Goal: Task Accomplishment & Management: Use online tool/utility

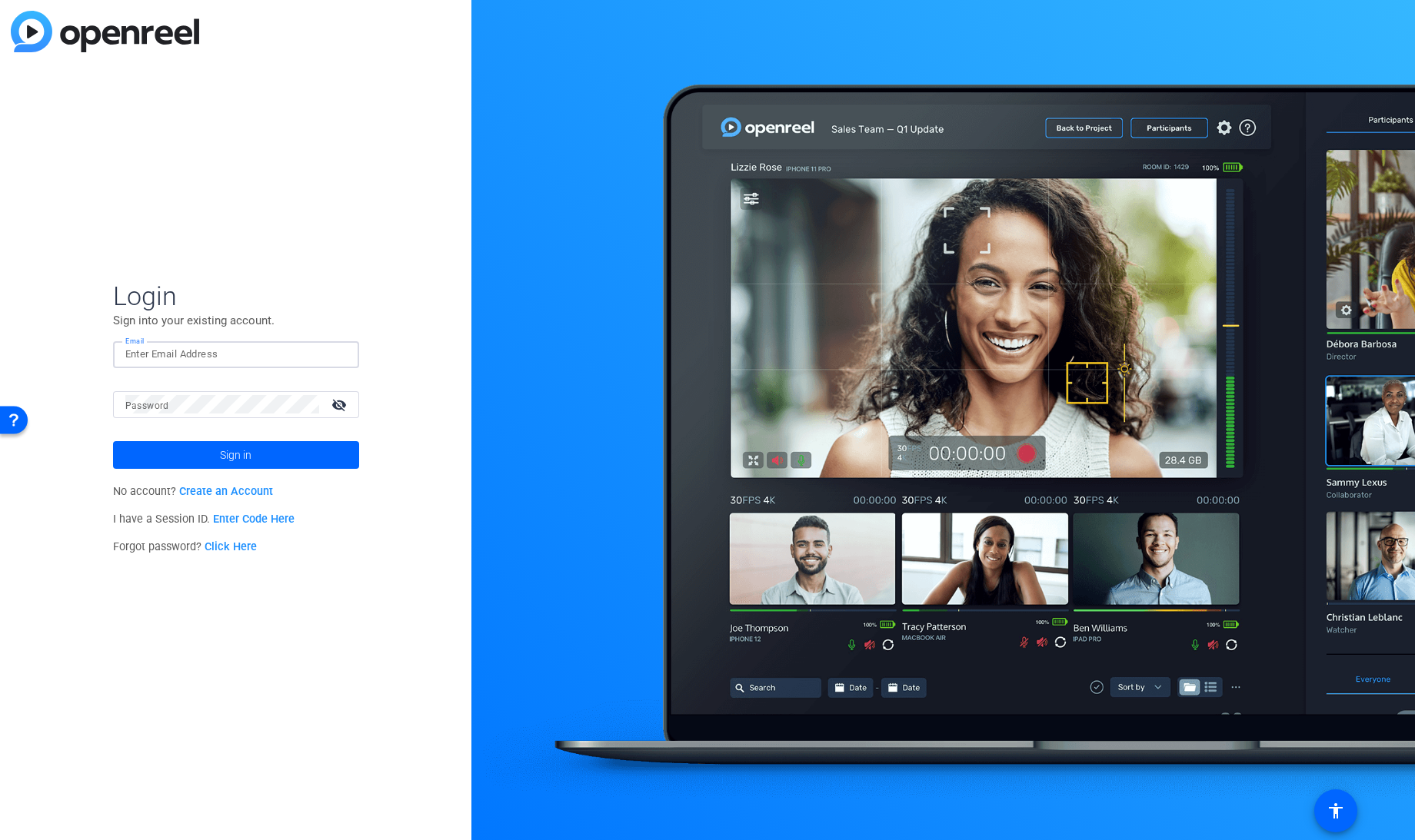
click at [161, 356] on input "Email" at bounding box center [236, 354] width 222 height 18
type input "[EMAIL_ADDRESS][DOMAIN_NAME]"
click at [113, 441] on button "Sign in" at bounding box center [236, 455] width 246 height 28
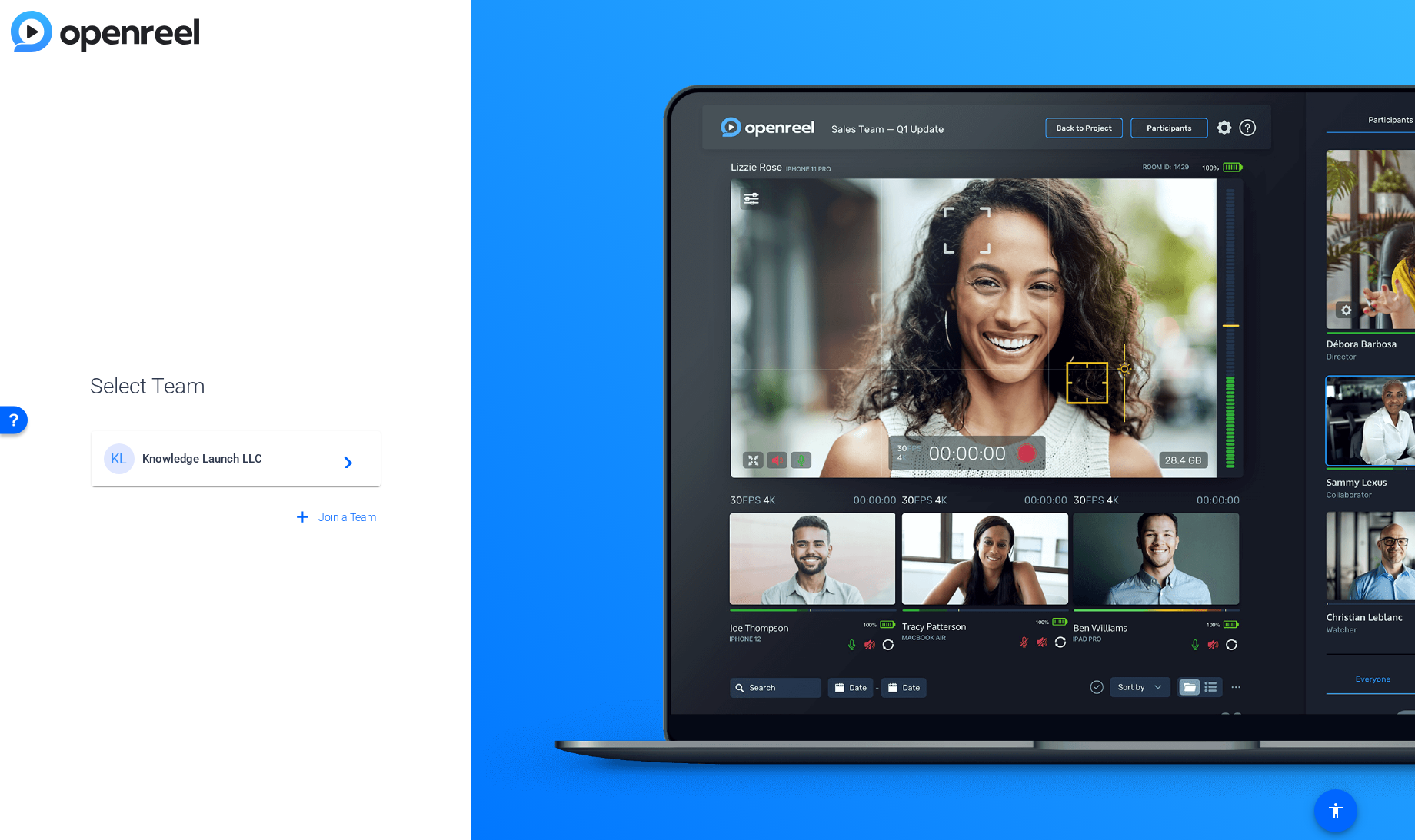
click at [192, 467] on div "KL Knowledge Launch LLC navigate_next" at bounding box center [236, 459] width 264 height 31
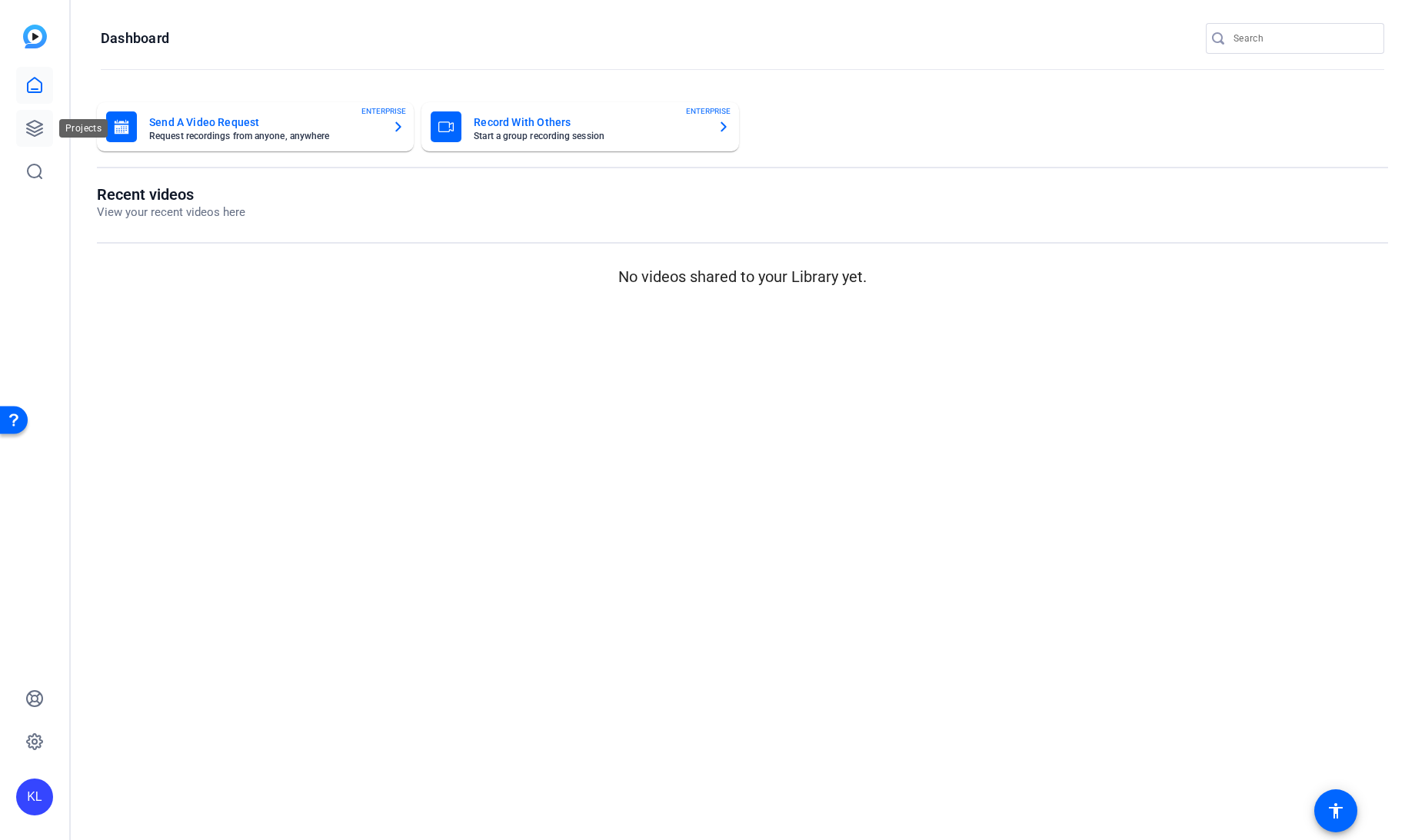
click at [38, 127] on icon at bounding box center [34, 128] width 15 height 15
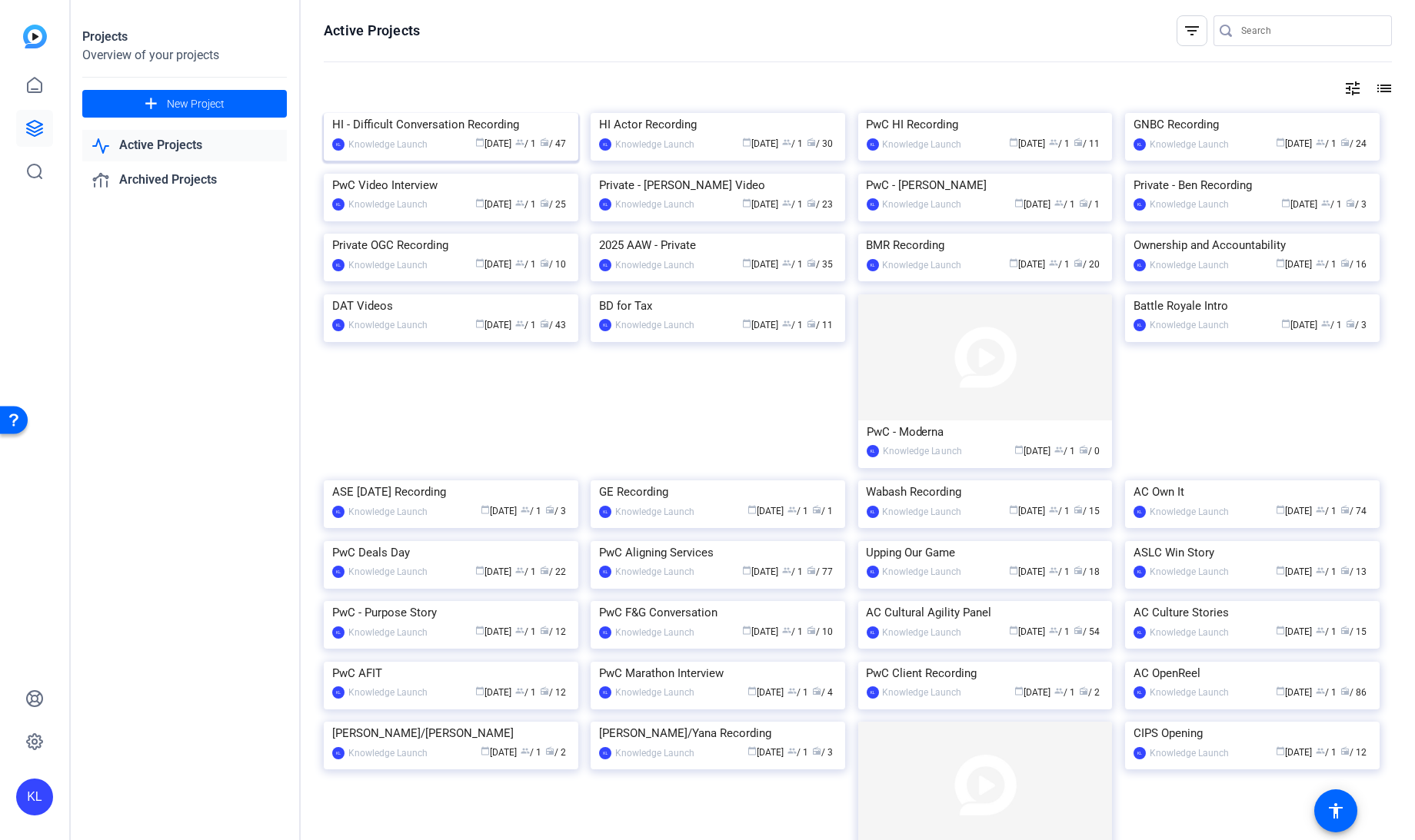
click at [413, 136] on div "HI - Difficult Conversation Recording" at bounding box center [451, 124] width 238 height 23
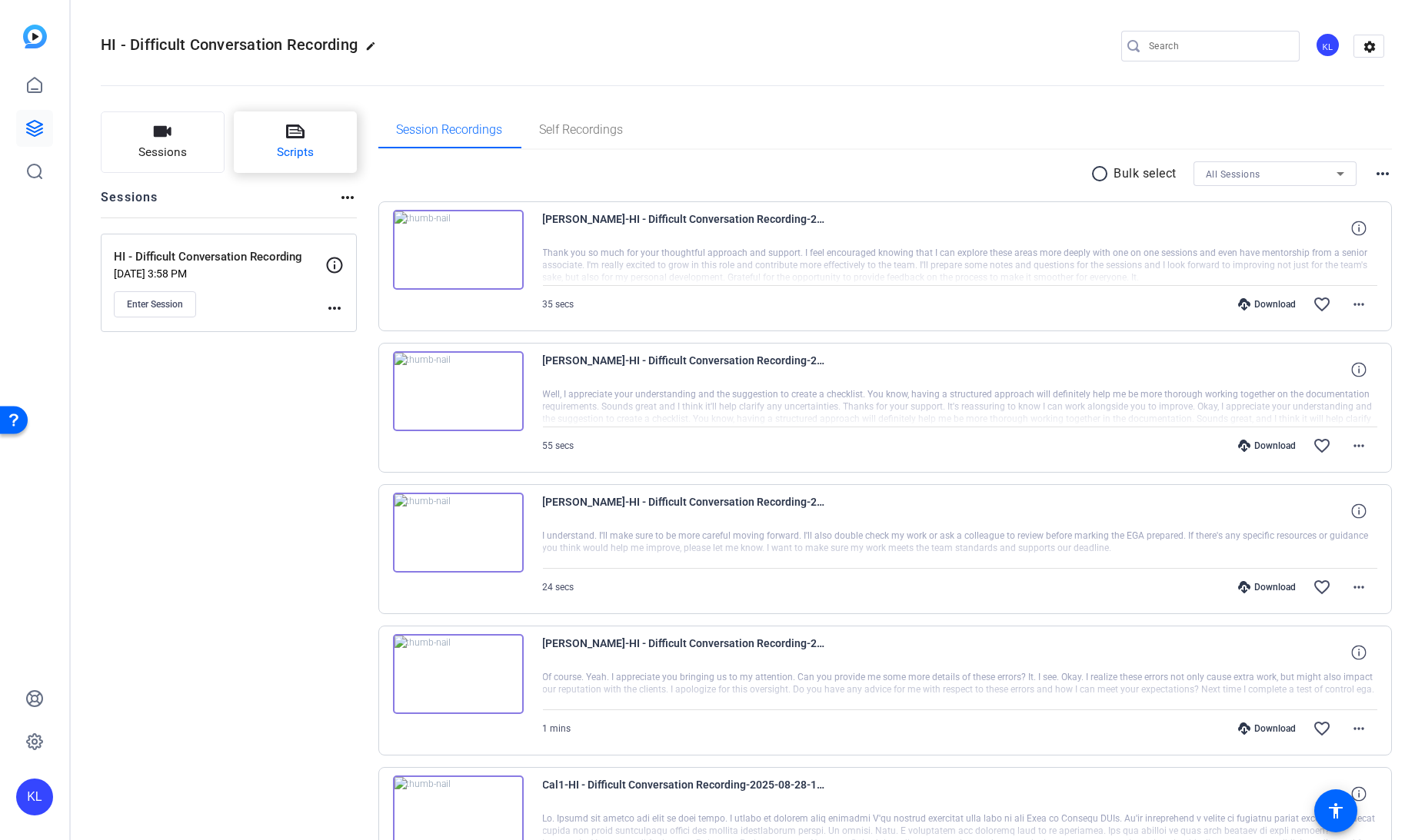
click at [305, 158] on span "Scripts" at bounding box center [295, 152] width 37 height 18
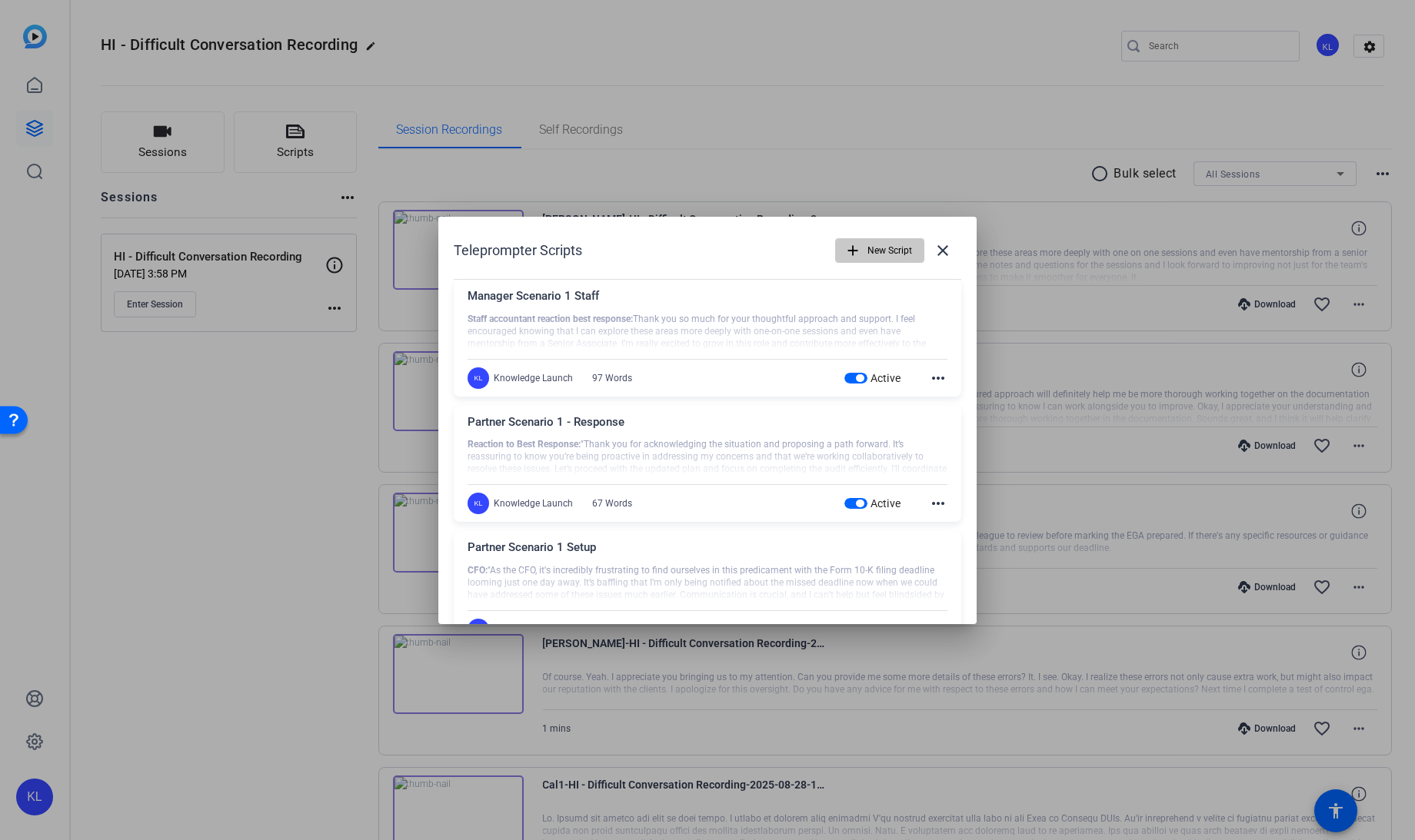
click at [857, 248] on span "button" at bounding box center [880, 251] width 87 height 37
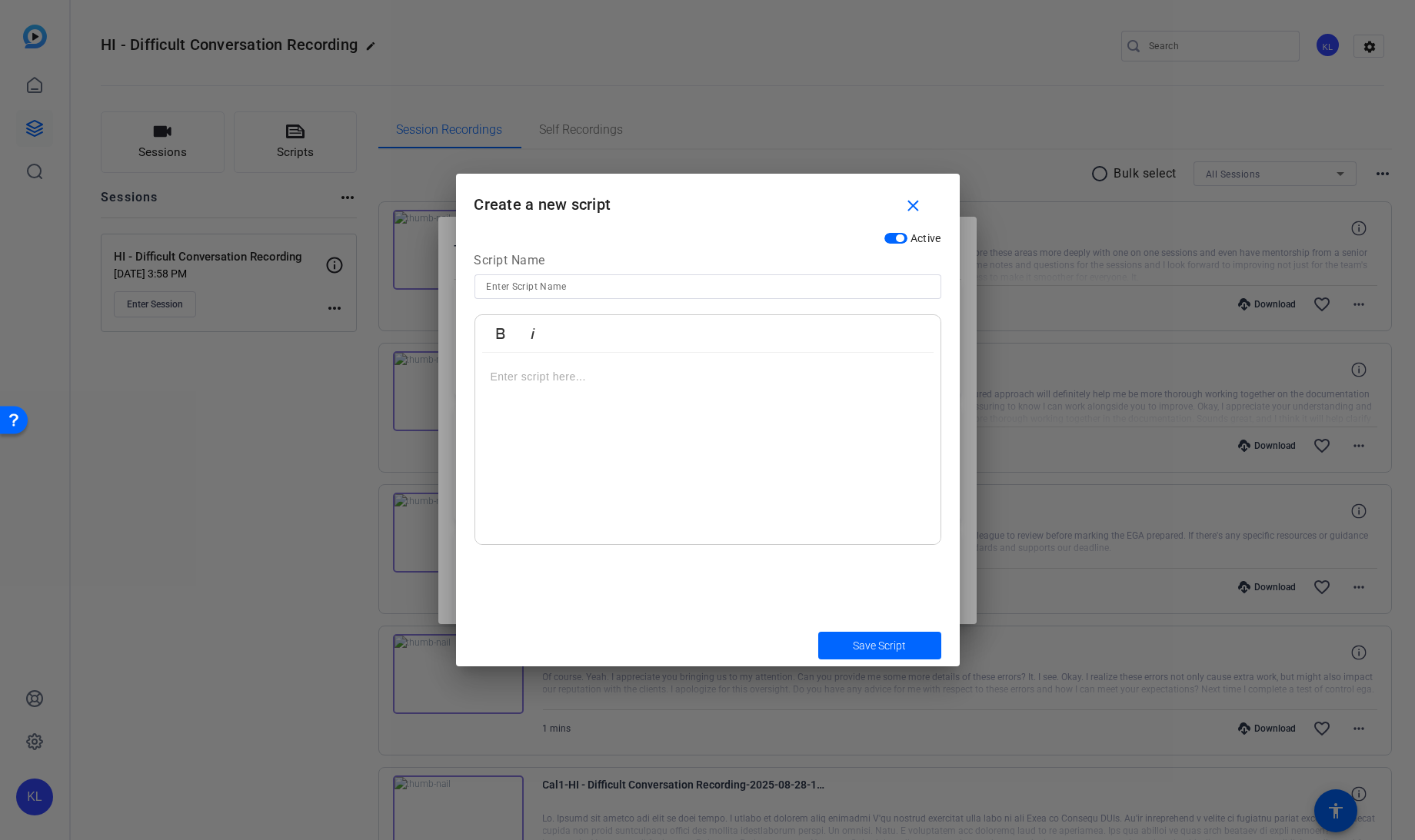
click at [567, 282] on input at bounding box center [708, 287] width 442 height 18
click at [488, 289] on input "Scenario 2" at bounding box center [708, 287] width 442 height 18
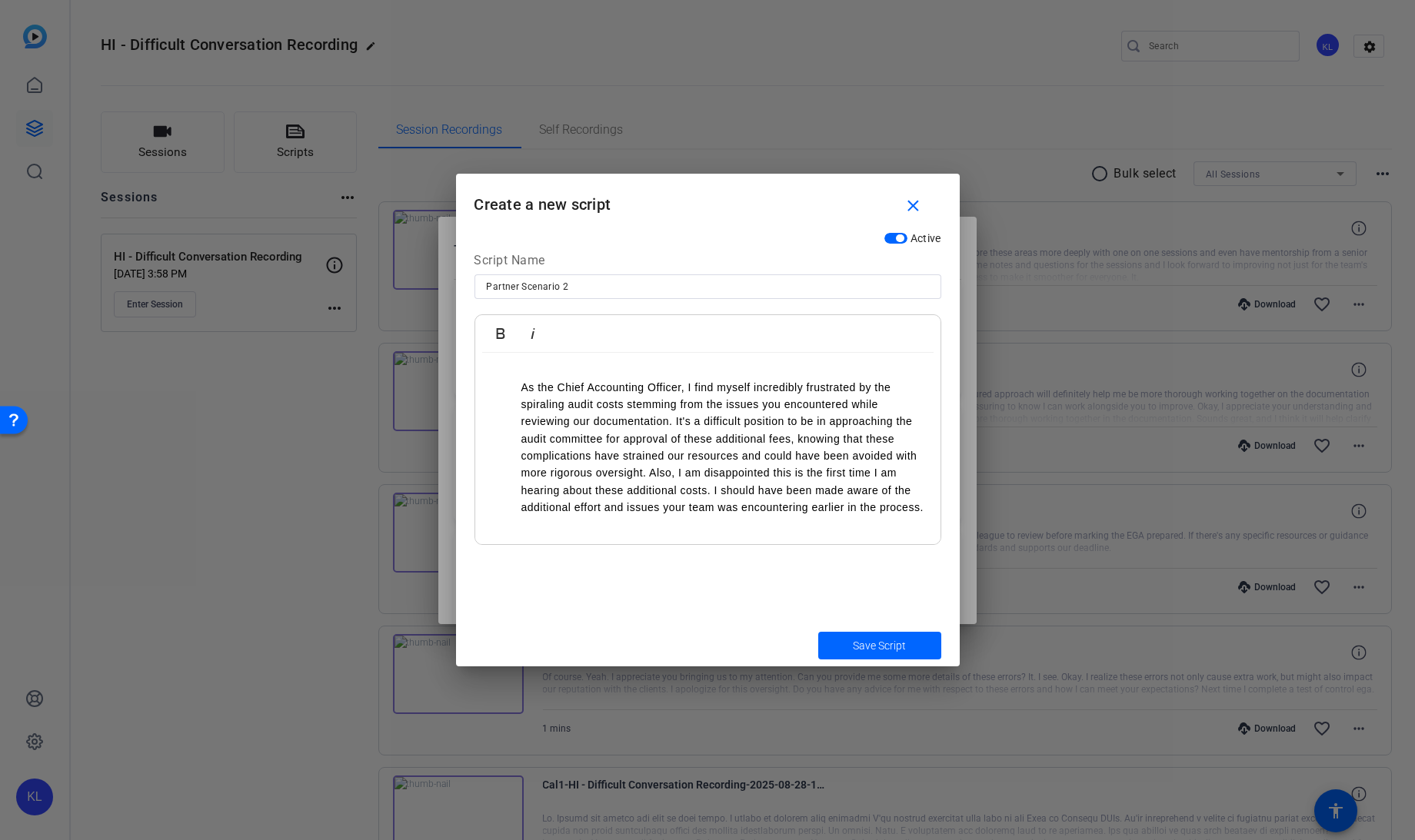
click at [521, 383] on li "As the Chief Accounting Officer, I find myself incredibly frustrated by the spi…" at bounding box center [723, 448] width 404 height 138
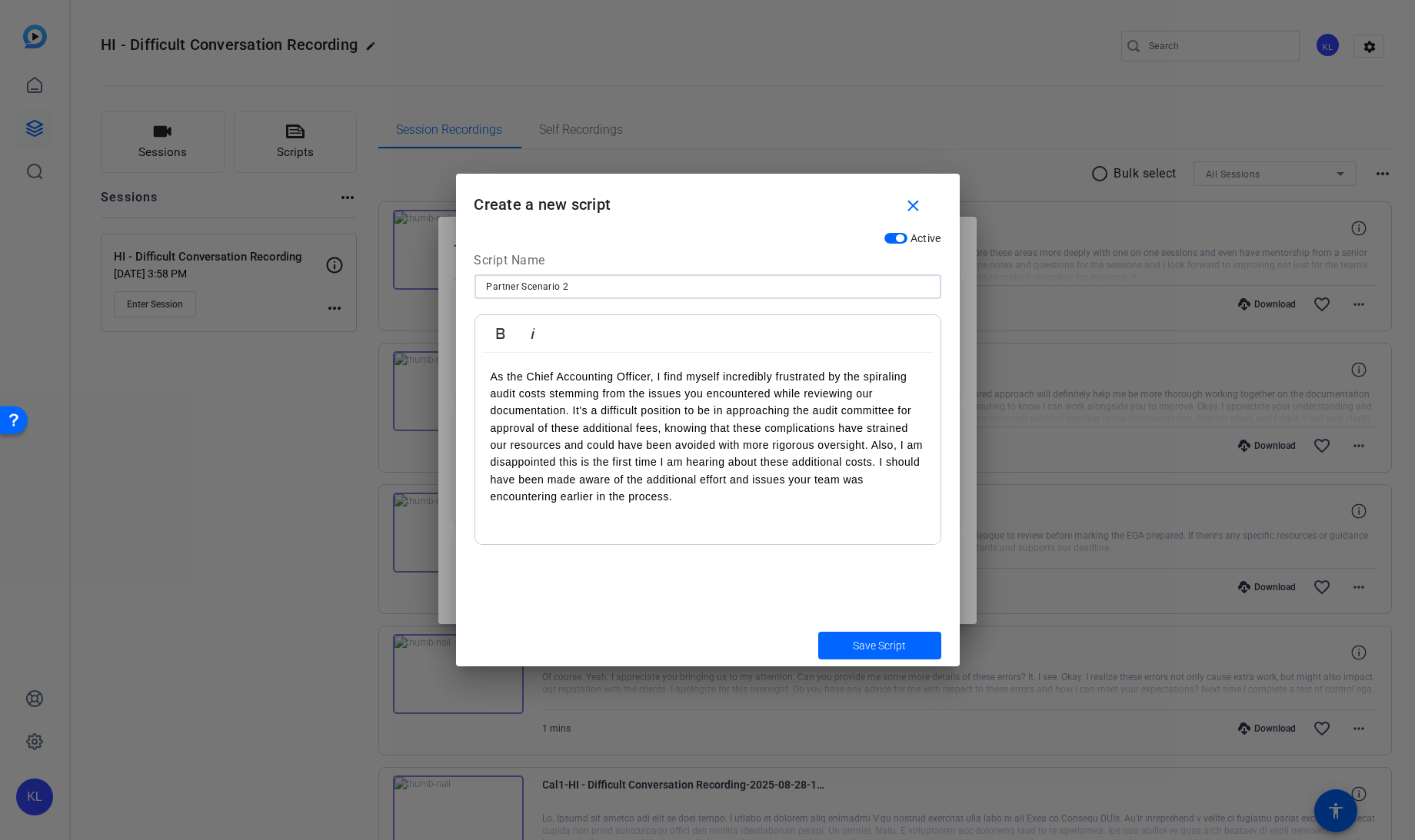
click at [608, 287] on input "Partner Scenario 2" at bounding box center [708, 287] width 442 height 18
type input "Partner Scenario 2 - Set up"
click at [854, 641] on span "Save Script" at bounding box center [879, 645] width 53 height 16
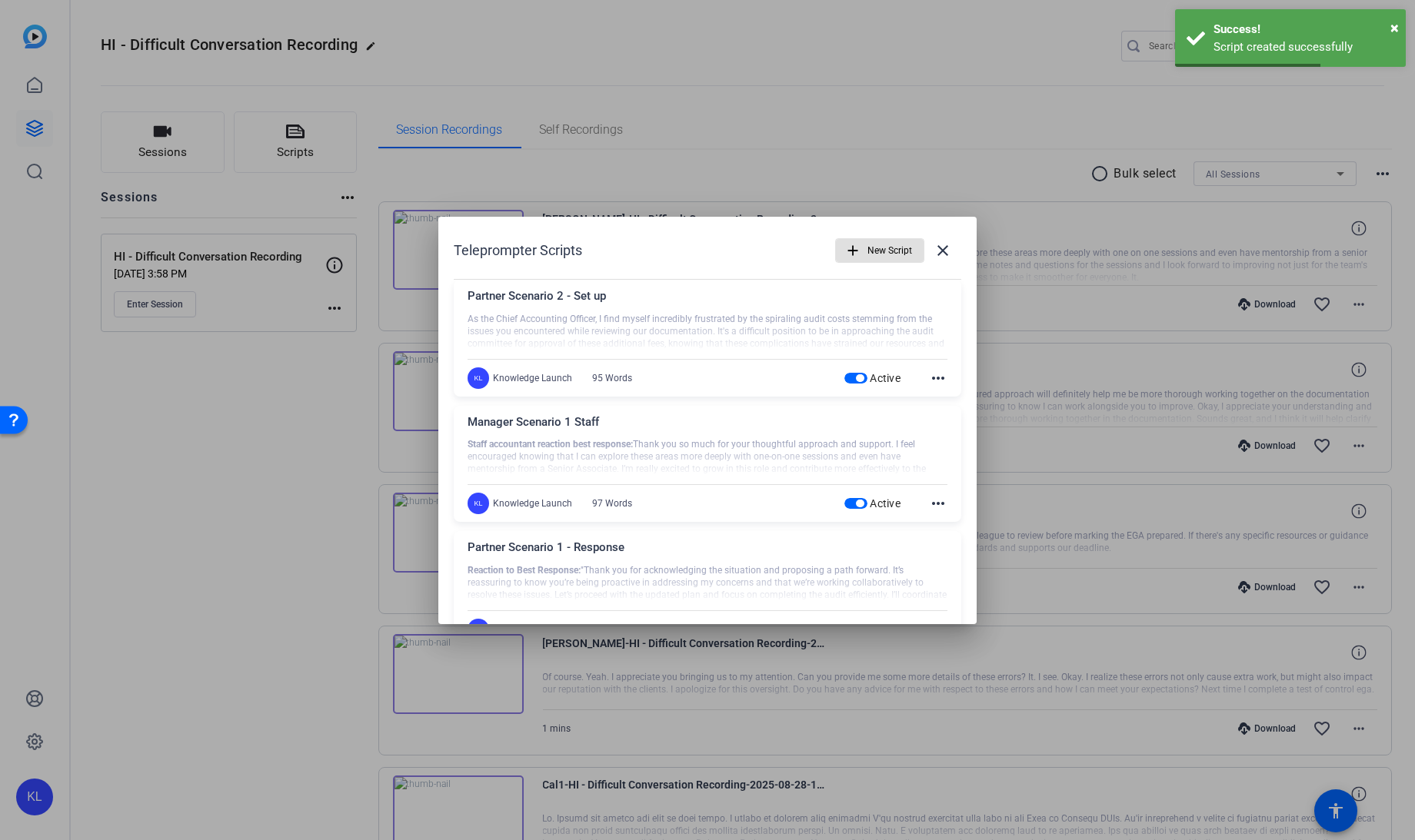
click at [847, 499] on span "button" at bounding box center [855, 503] width 23 height 11
click at [856, 499] on span "button" at bounding box center [859, 500] width 8 height 8
click at [856, 622] on span "button" at bounding box center [859, 625] width 8 height 8
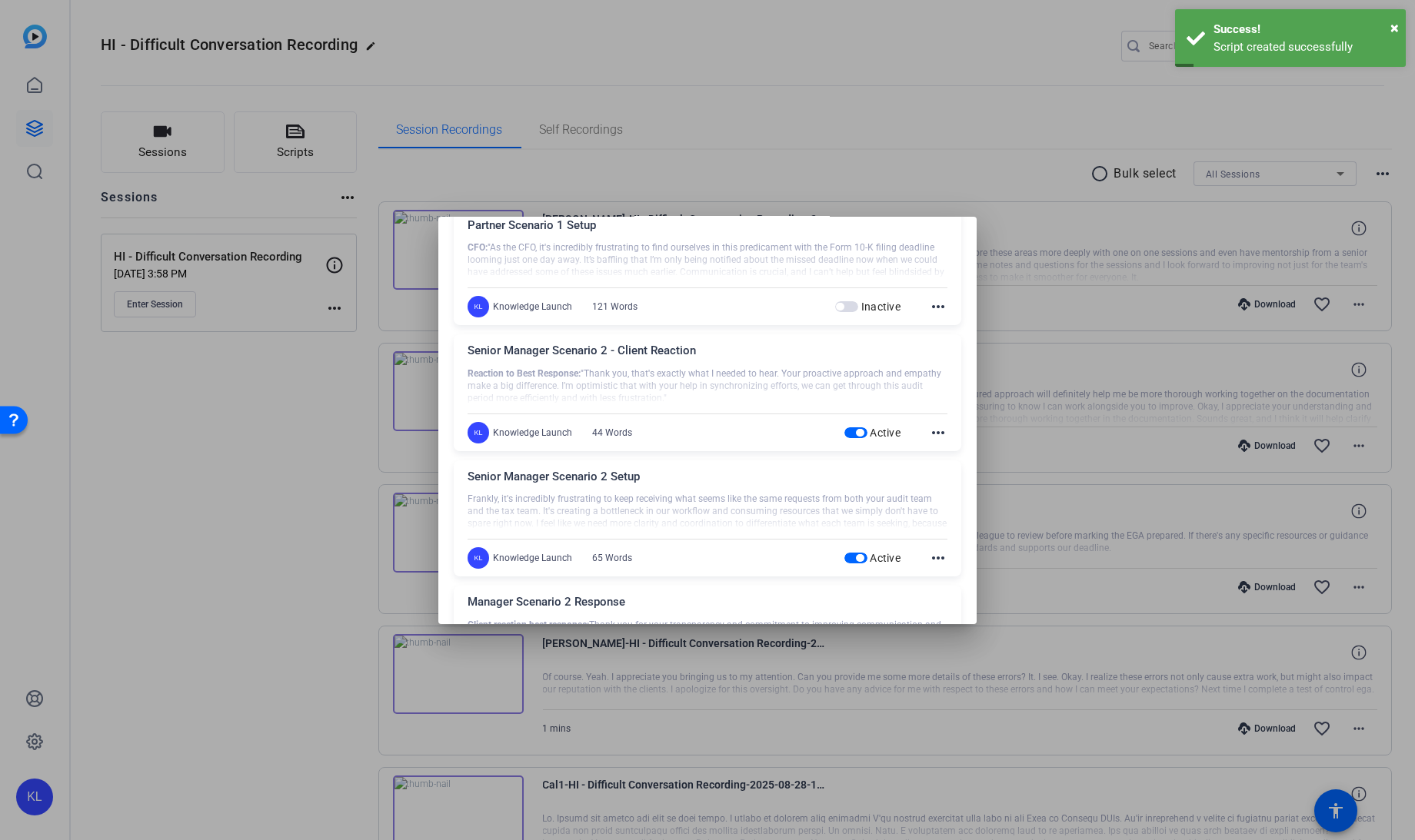
scroll to position [449, 0]
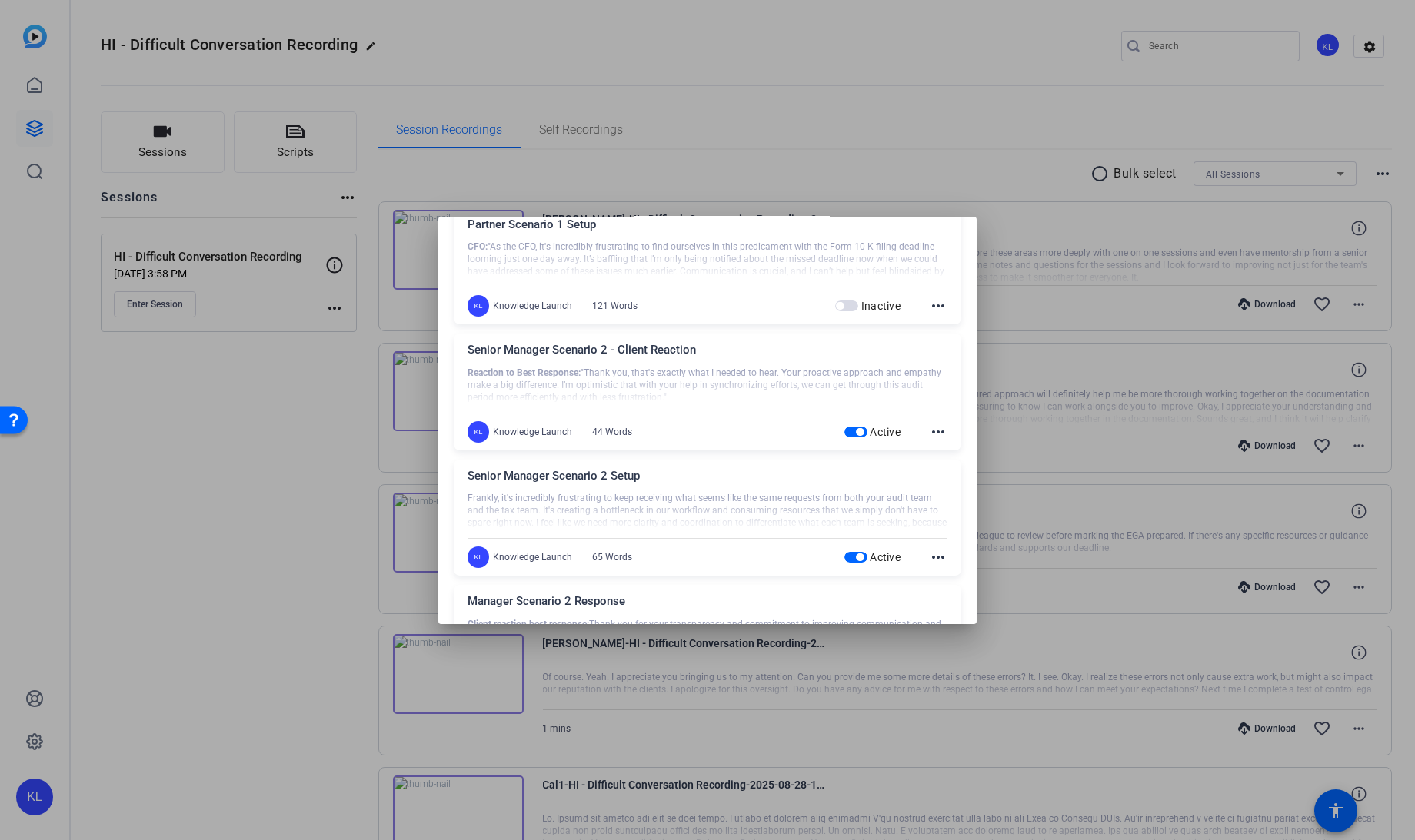
click at [856, 431] on span "button" at bounding box center [859, 431] width 8 height 8
click at [856, 554] on span "button" at bounding box center [859, 557] width 8 height 8
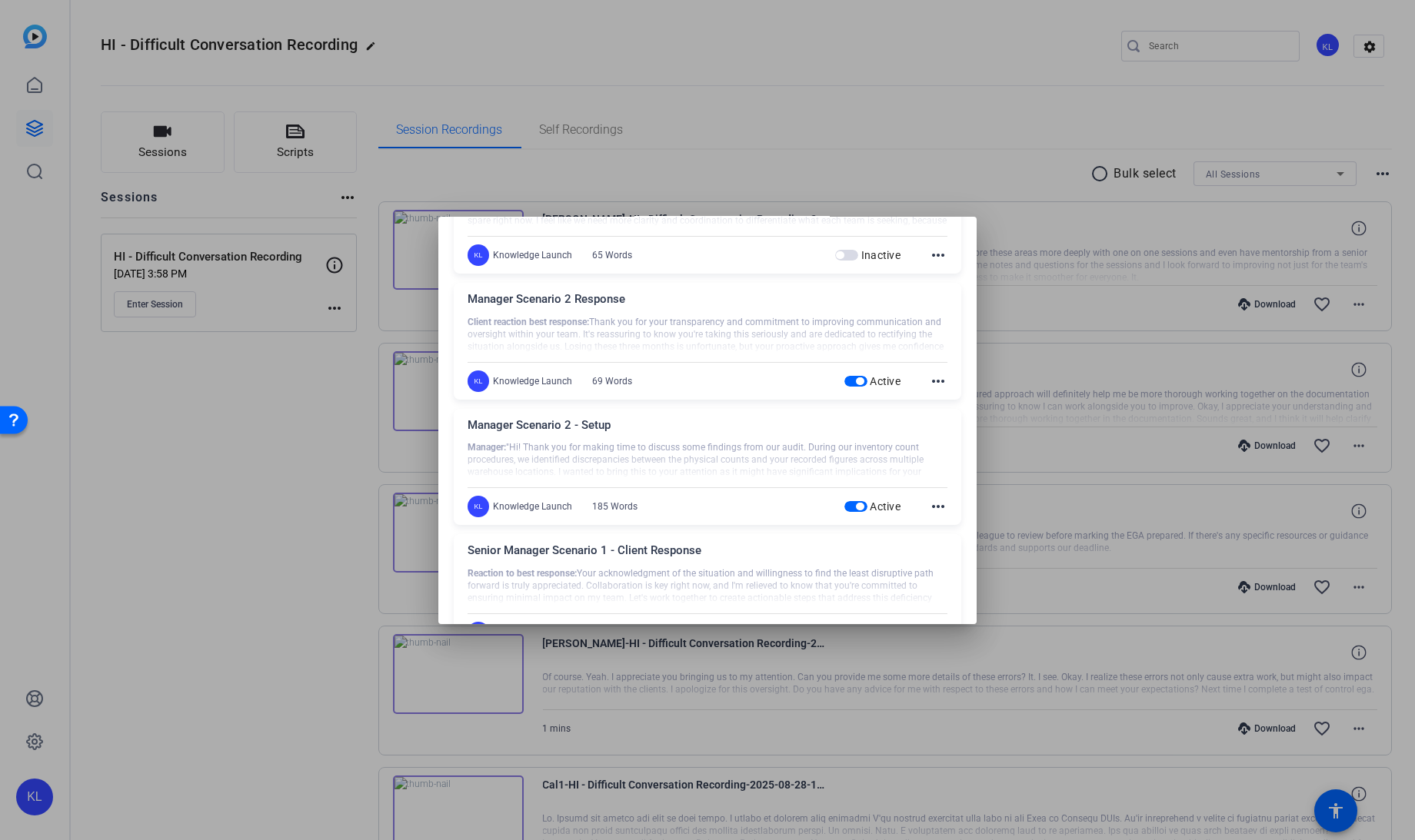
scroll to position [751, 0]
click at [844, 499] on div "Active" at bounding box center [873, 507] width 57 height 15
click at [844, 386] on mat-slide-toggle "Active" at bounding box center [881, 381] width 74 height 18
click at [844, 383] on span "button" at bounding box center [855, 381] width 23 height 11
click at [846, 501] on span "button" at bounding box center [855, 506] width 23 height 11
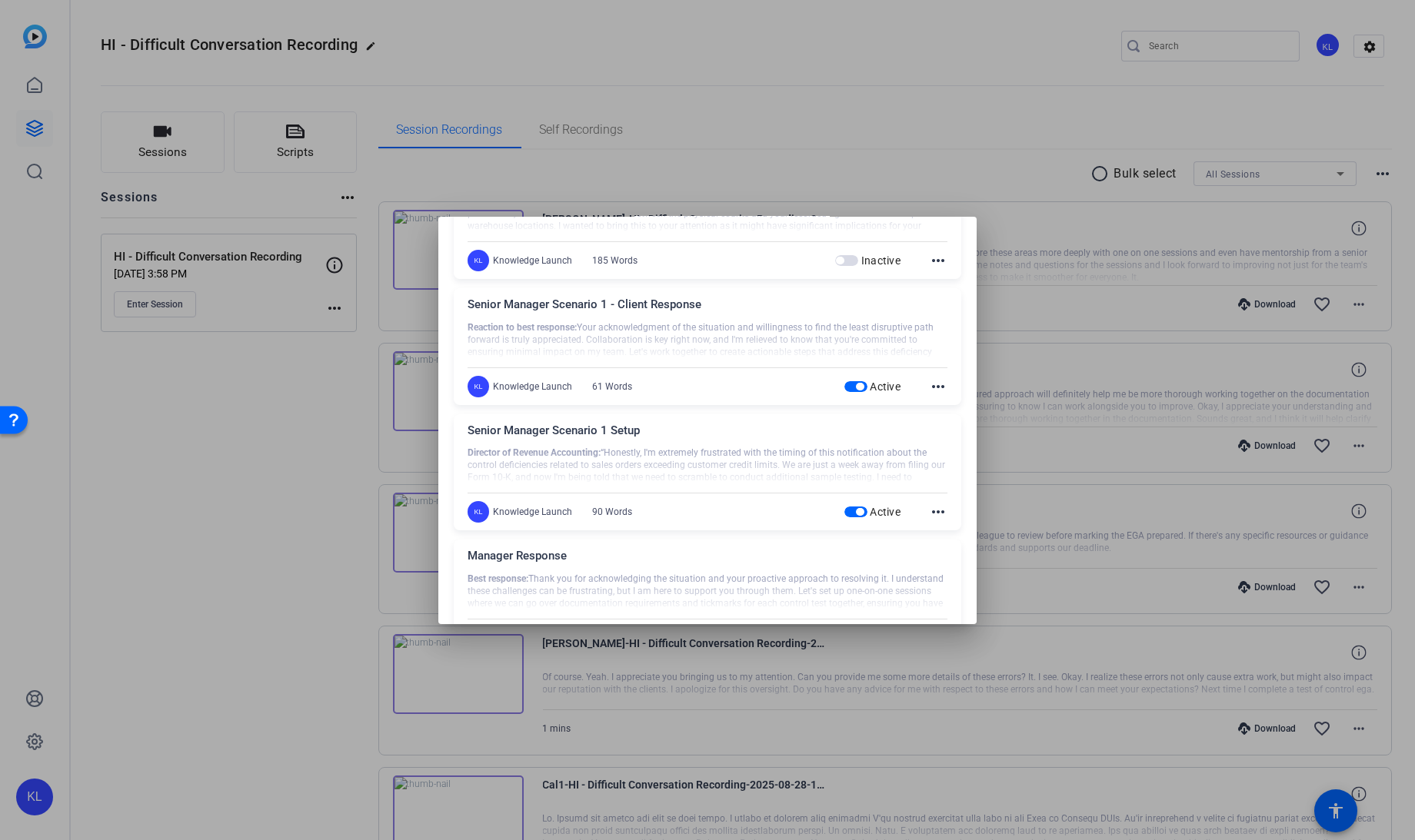
scroll to position [997, 0]
click at [844, 382] on span "button" at bounding box center [855, 386] width 23 height 11
click at [844, 509] on span "button" at bounding box center [855, 512] width 23 height 11
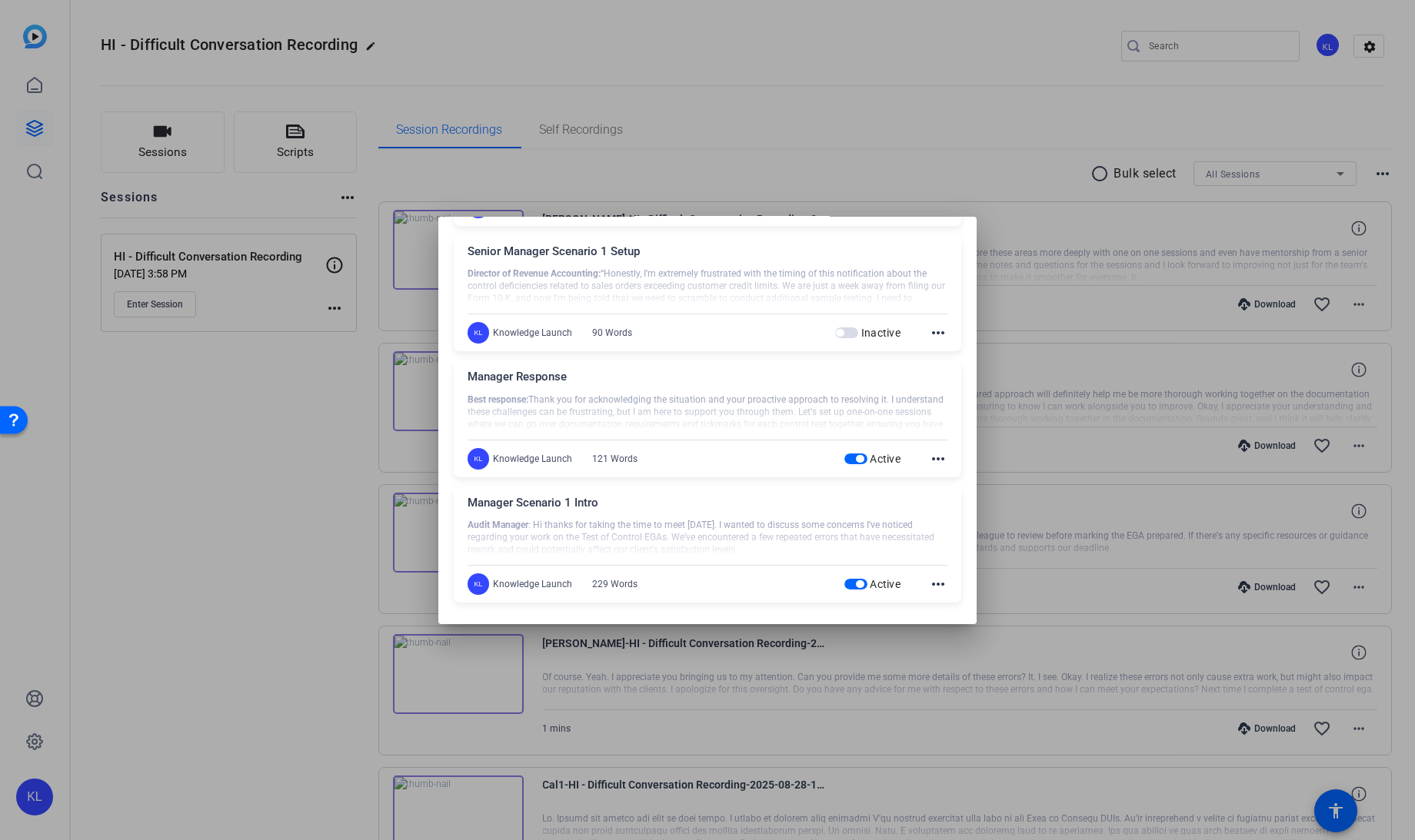
click at [848, 461] on span "button" at bounding box center [855, 458] width 23 height 11
click at [856, 581] on span "button" at bounding box center [859, 584] width 8 height 8
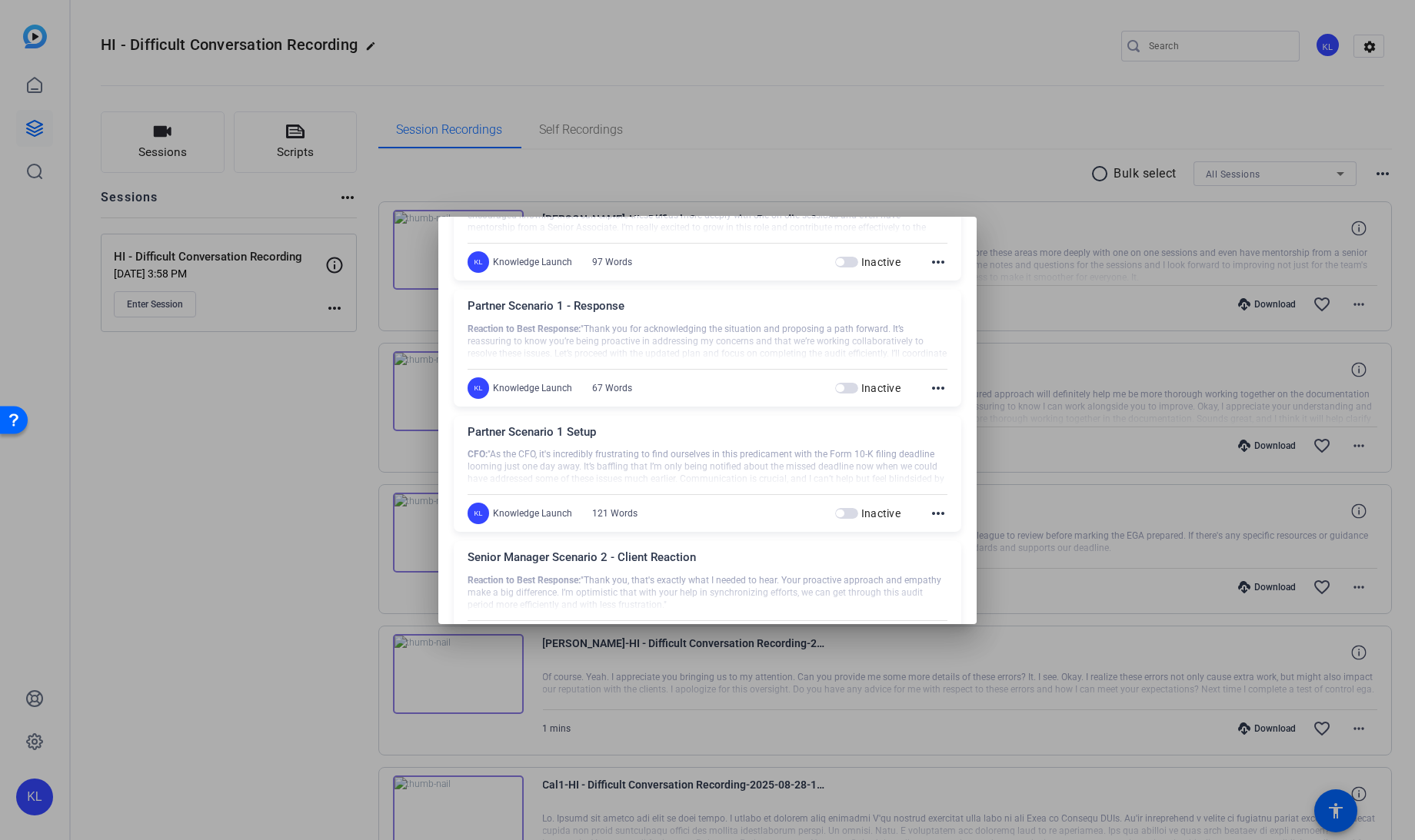
scroll to position [0, 0]
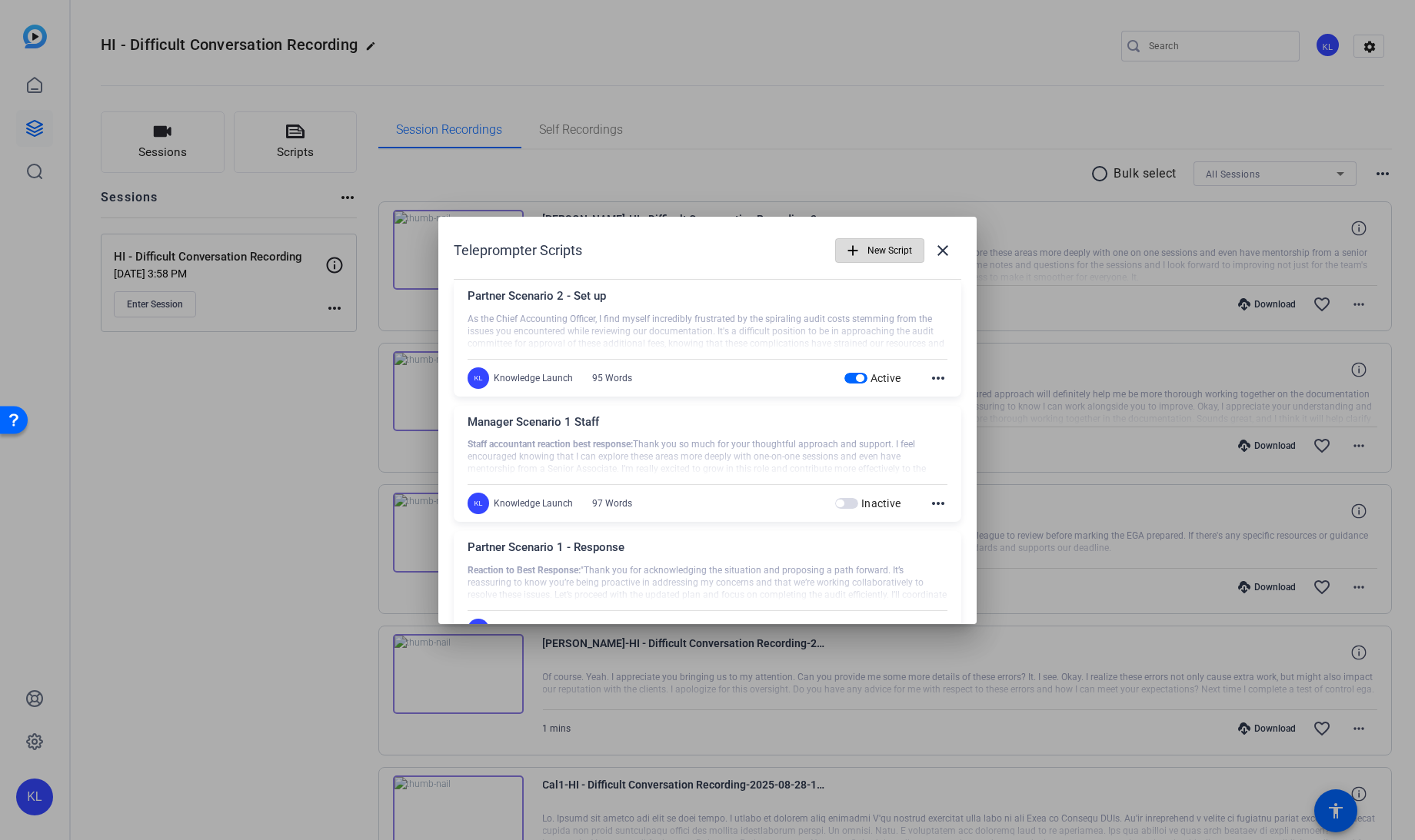
click at [844, 257] on mat-icon "add" at bounding box center [853, 251] width 17 height 17
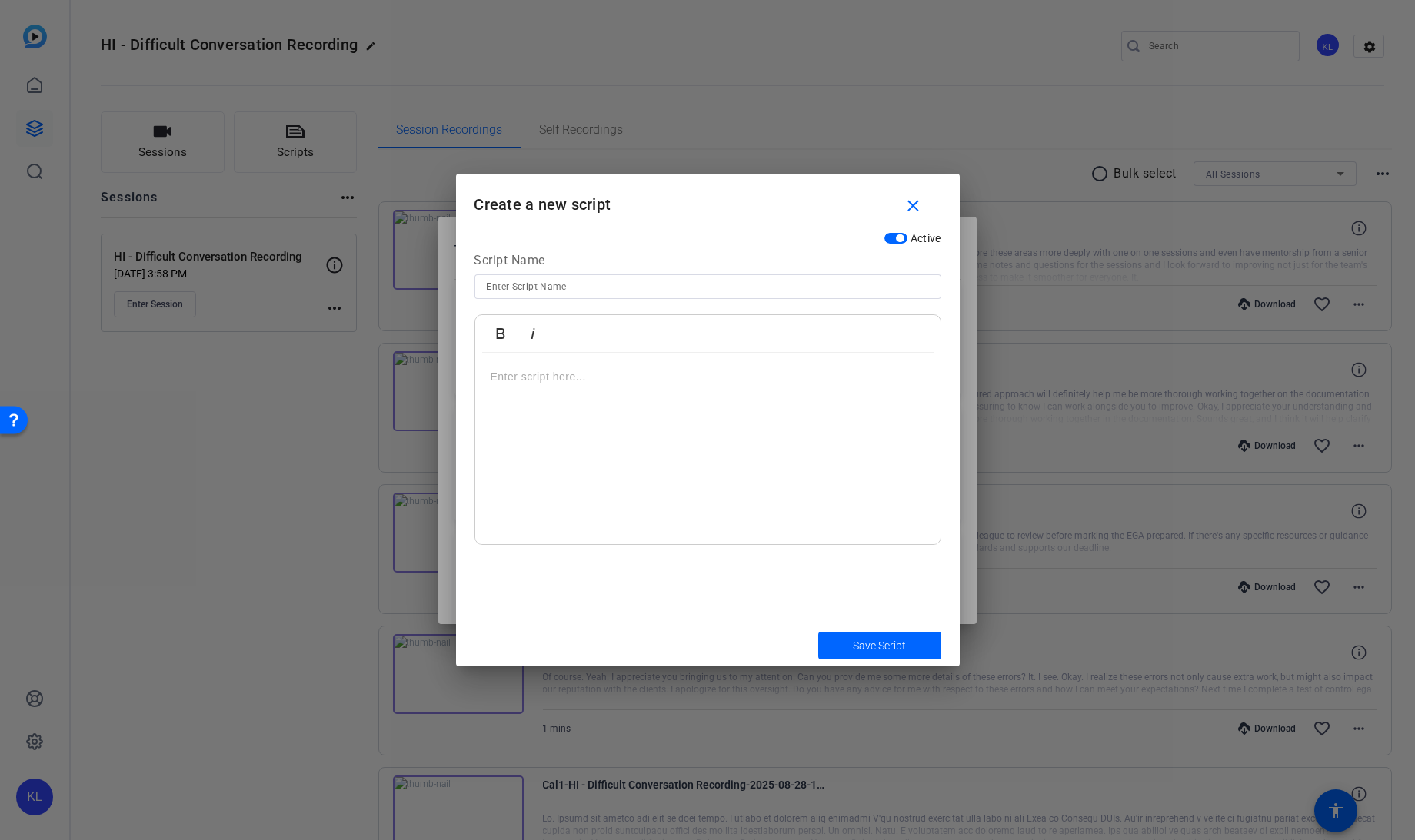
click at [516, 292] on input at bounding box center [708, 287] width 442 height 18
type input "Partner Scenario 2 - Client Responses"
click at [818, 632] on button "Save Script" at bounding box center [880, 645] width 123 height 28
click at [518, 372] on p at bounding box center [708, 377] width 435 height 17
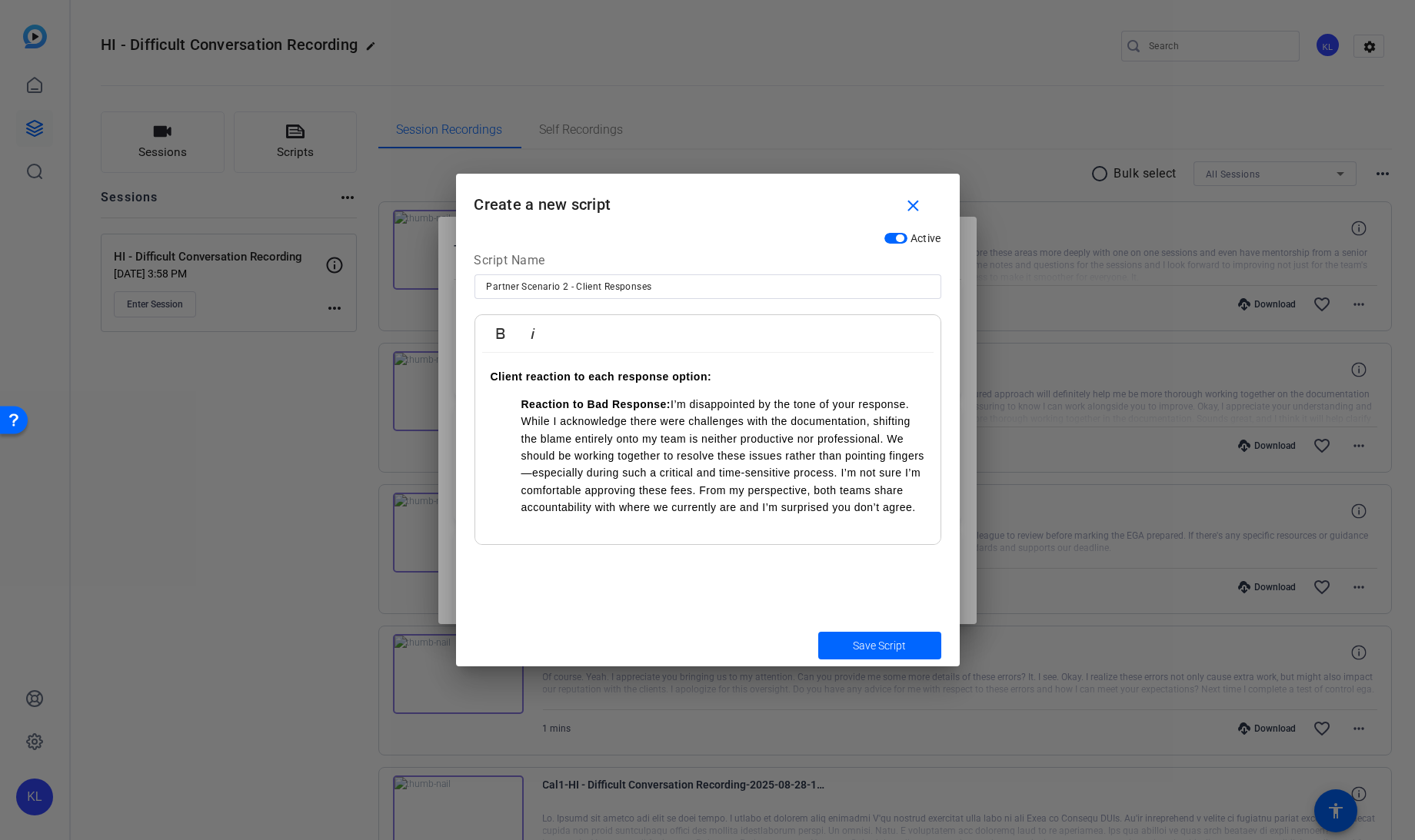
click at [519, 403] on ul "Reaction to Bad Response: I’m disappointed by the tone of your response. While …" at bounding box center [708, 457] width 435 height 121
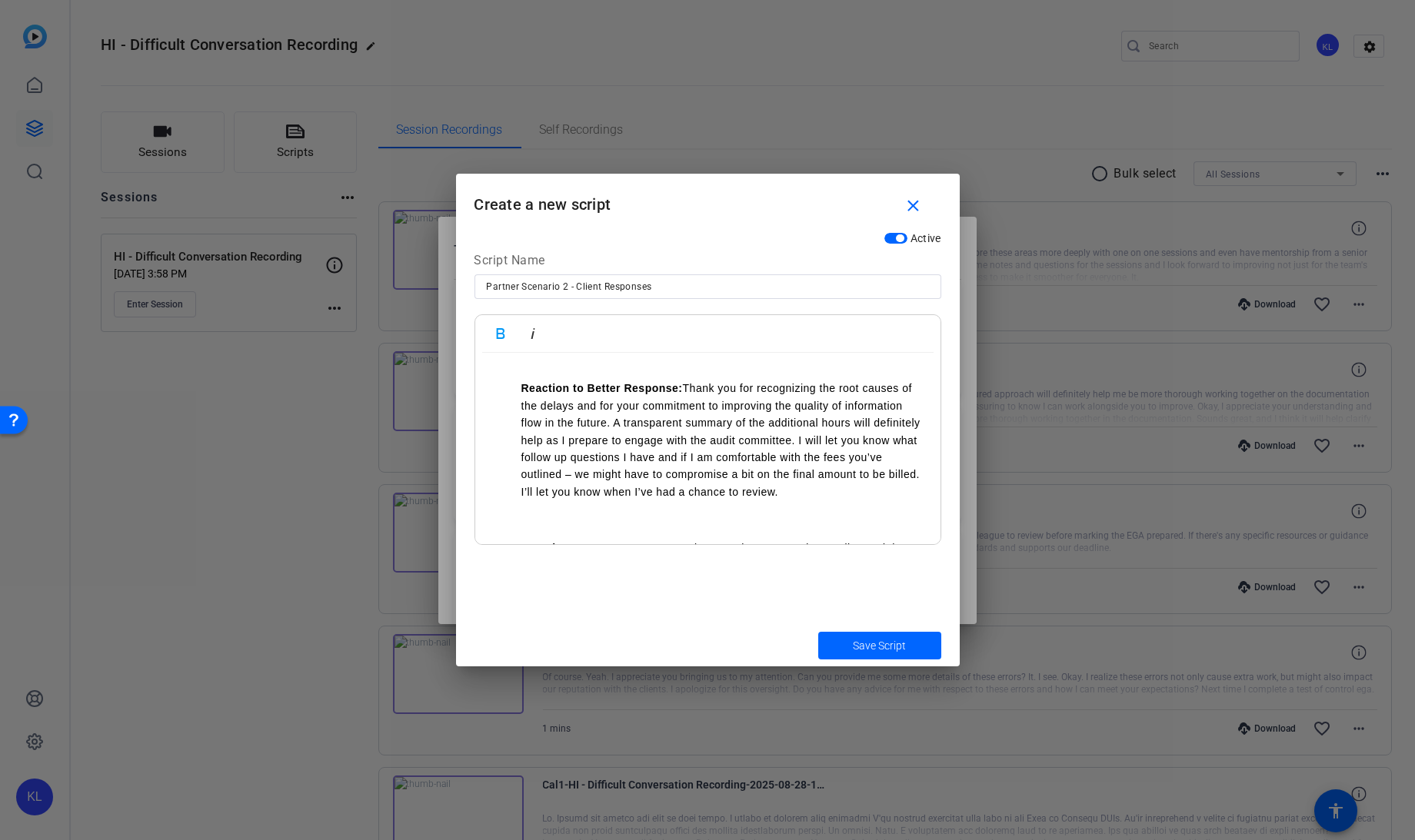
scroll to position [171, 0]
click at [523, 386] on strong "Reaction to Better Response:" at bounding box center [602, 387] width 161 height 13
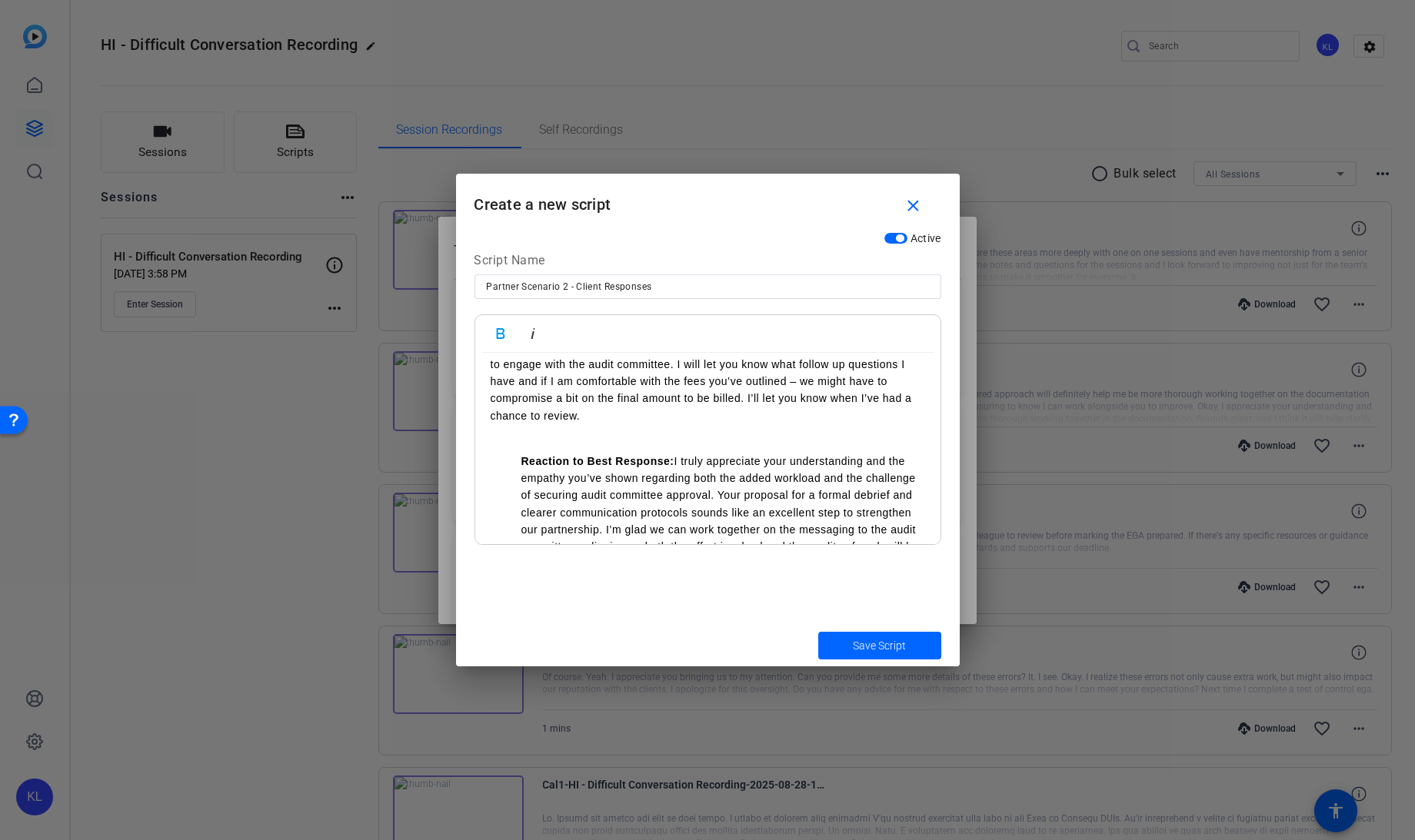
scroll to position [237, 0]
click at [523, 463] on strong "Reaction to Best Response:" at bounding box center [598, 460] width 153 height 13
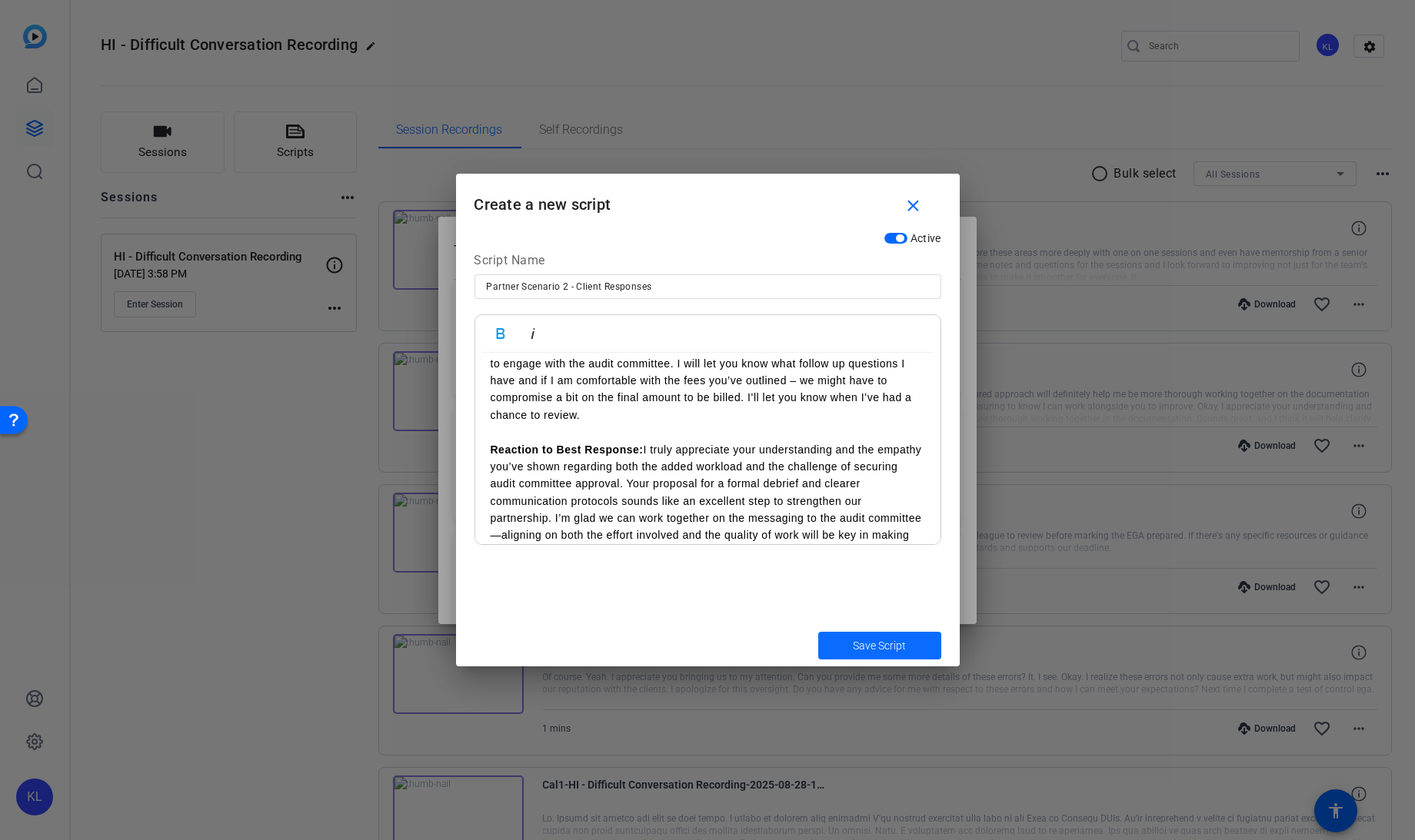
click at [868, 650] on span "Save Script" at bounding box center [879, 645] width 53 height 16
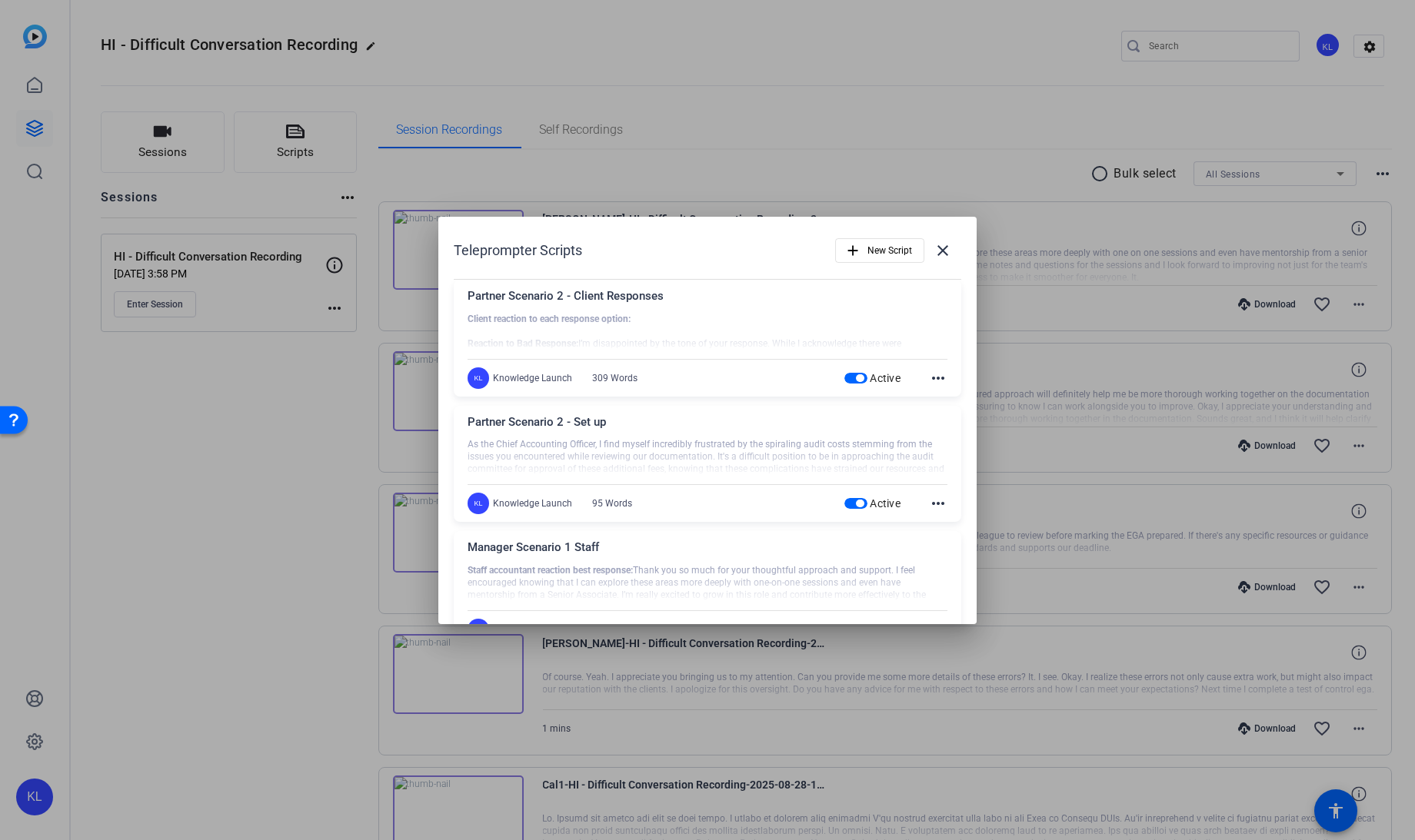
click at [231, 719] on div at bounding box center [708, 420] width 1415 height 840
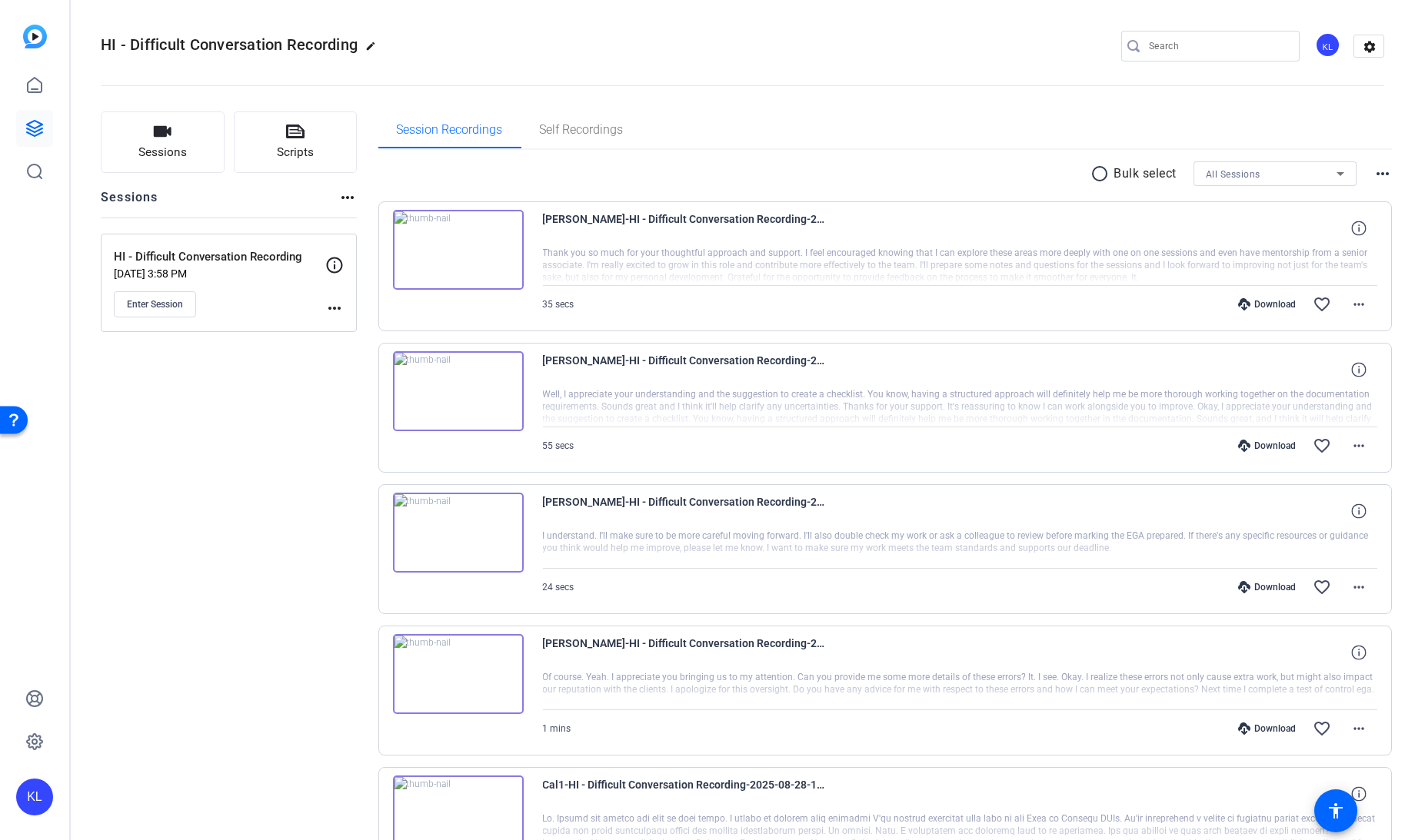
click at [332, 303] on mat-icon "more_horiz" at bounding box center [335, 308] width 18 height 18
click at [343, 323] on span "Edit Session" at bounding box center [372, 330] width 70 height 18
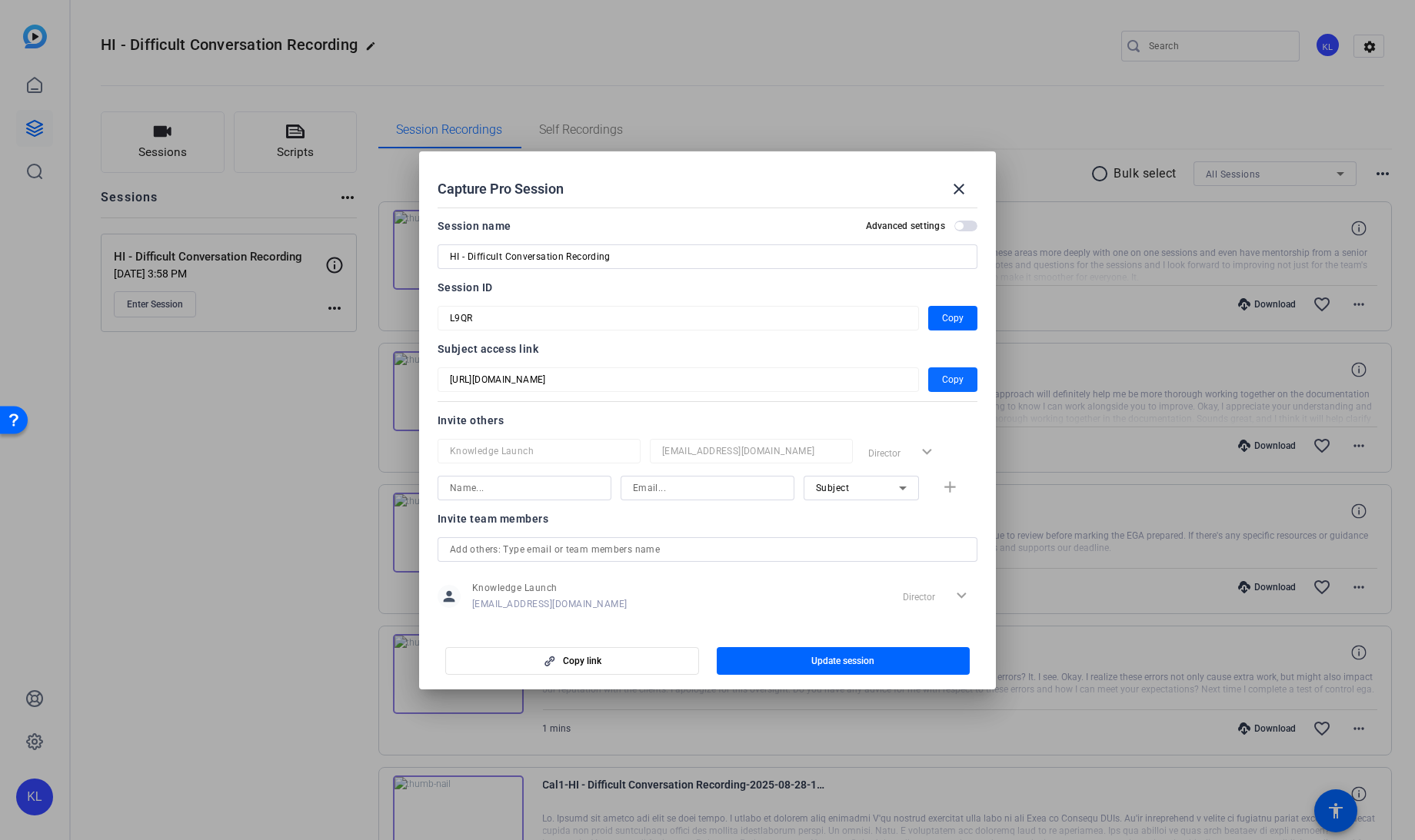
click at [942, 379] on span "Copy" at bounding box center [953, 380] width 22 height 18
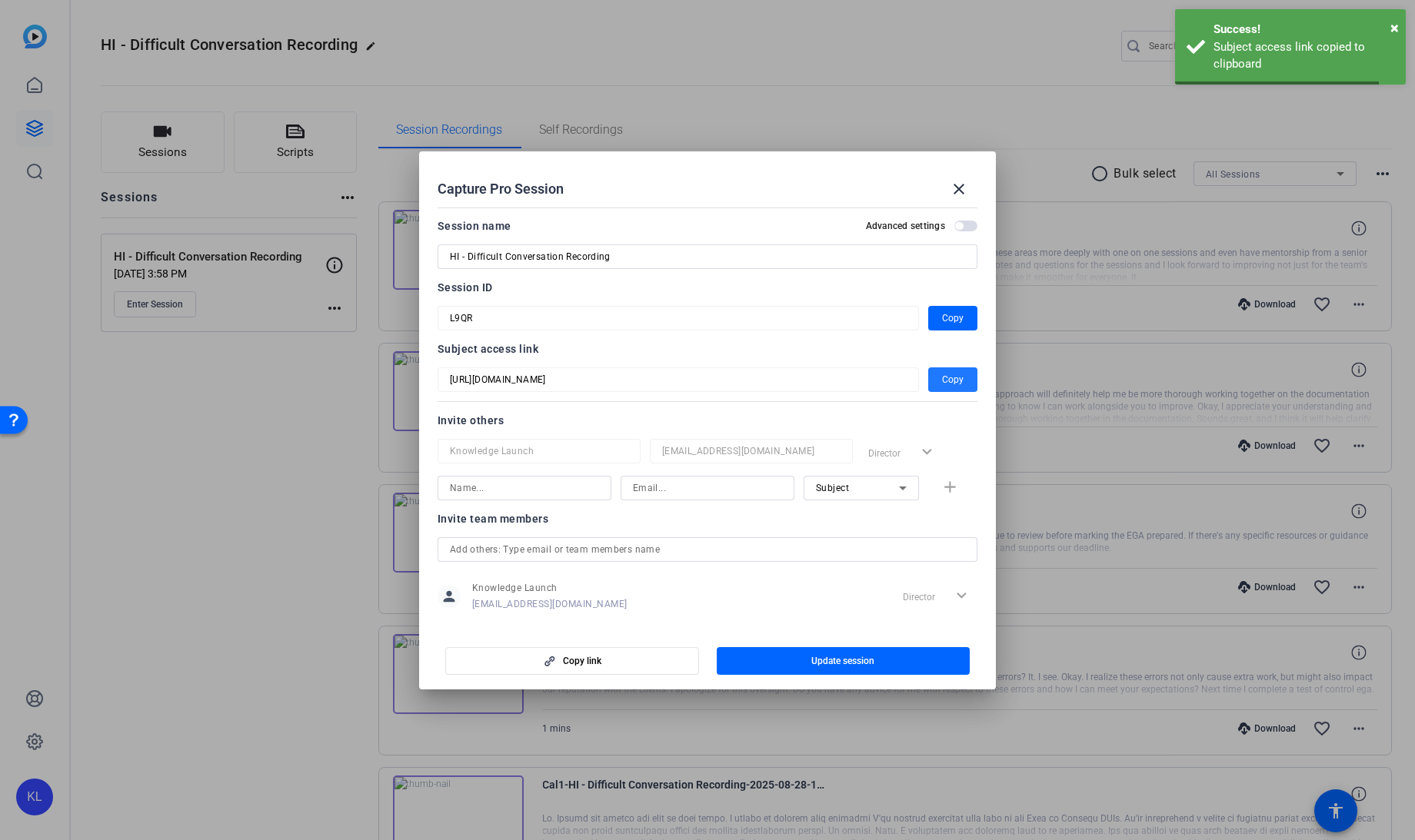
click at [222, 552] on div at bounding box center [708, 420] width 1415 height 840
